Goal: Information Seeking & Learning: Understand process/instructions

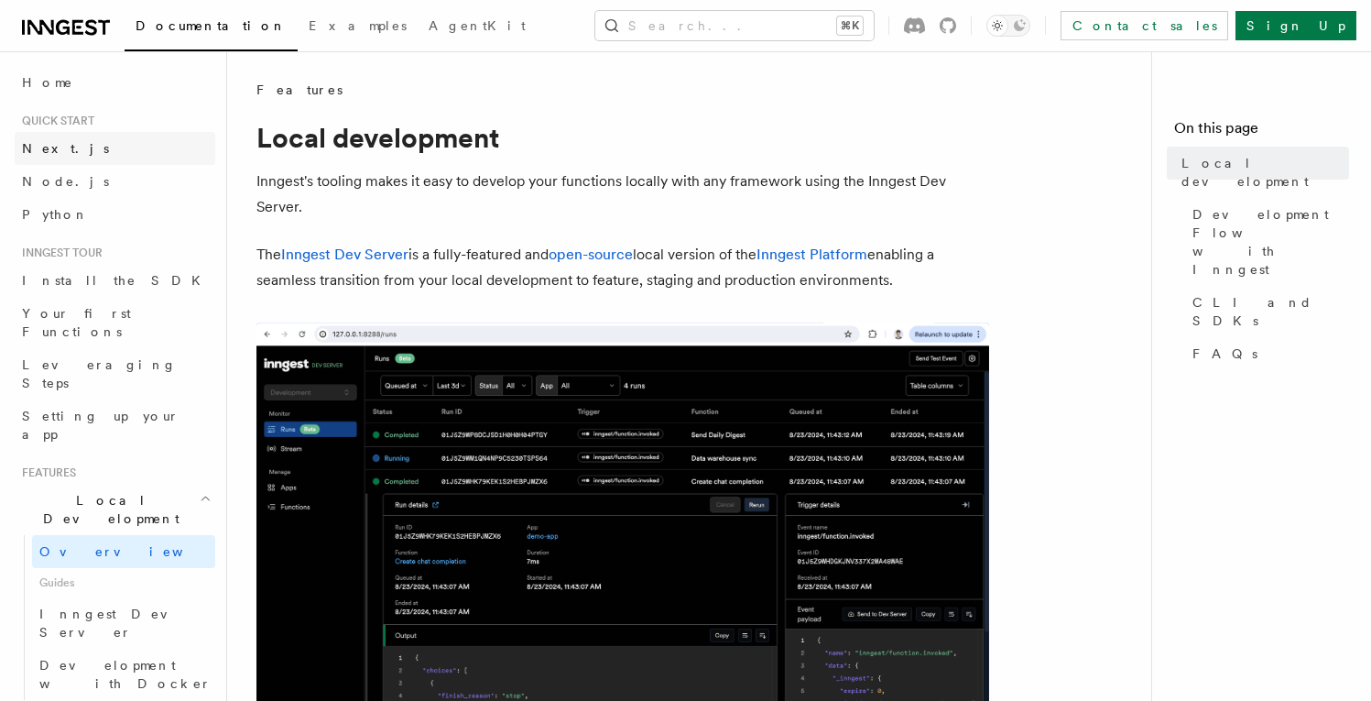
click at [101, 159] on link "Next.js" at bounding box center [115, 148] width 201 height 33
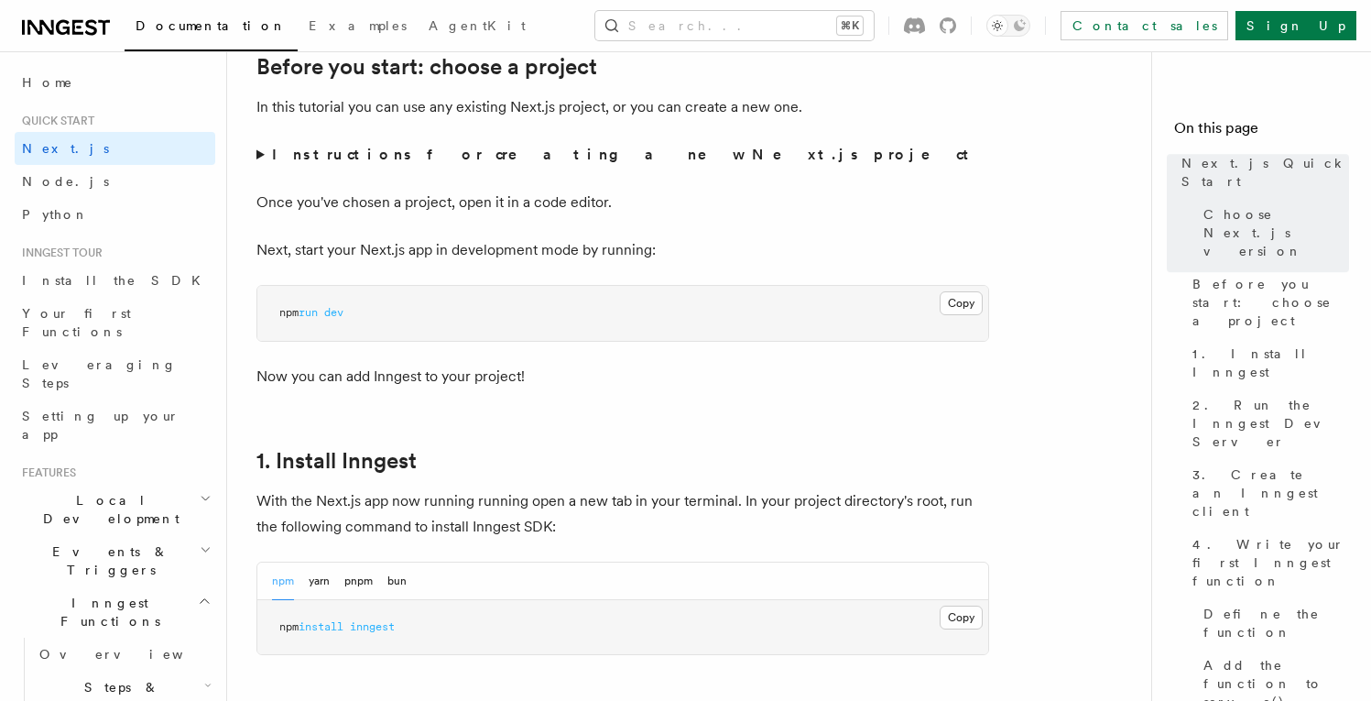
scroll to position [698, 0]
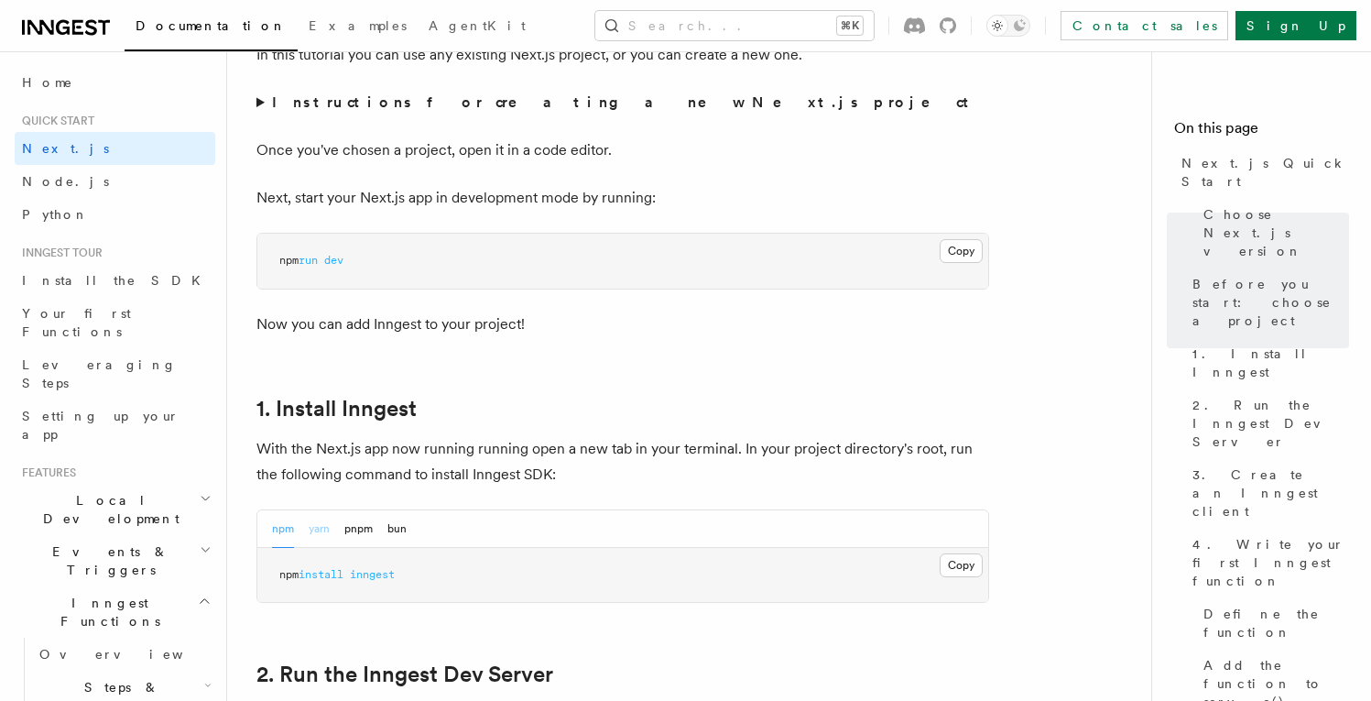
click at [326, 531] on button "yarn" at bounding box center [319, 529] width 21 height 38
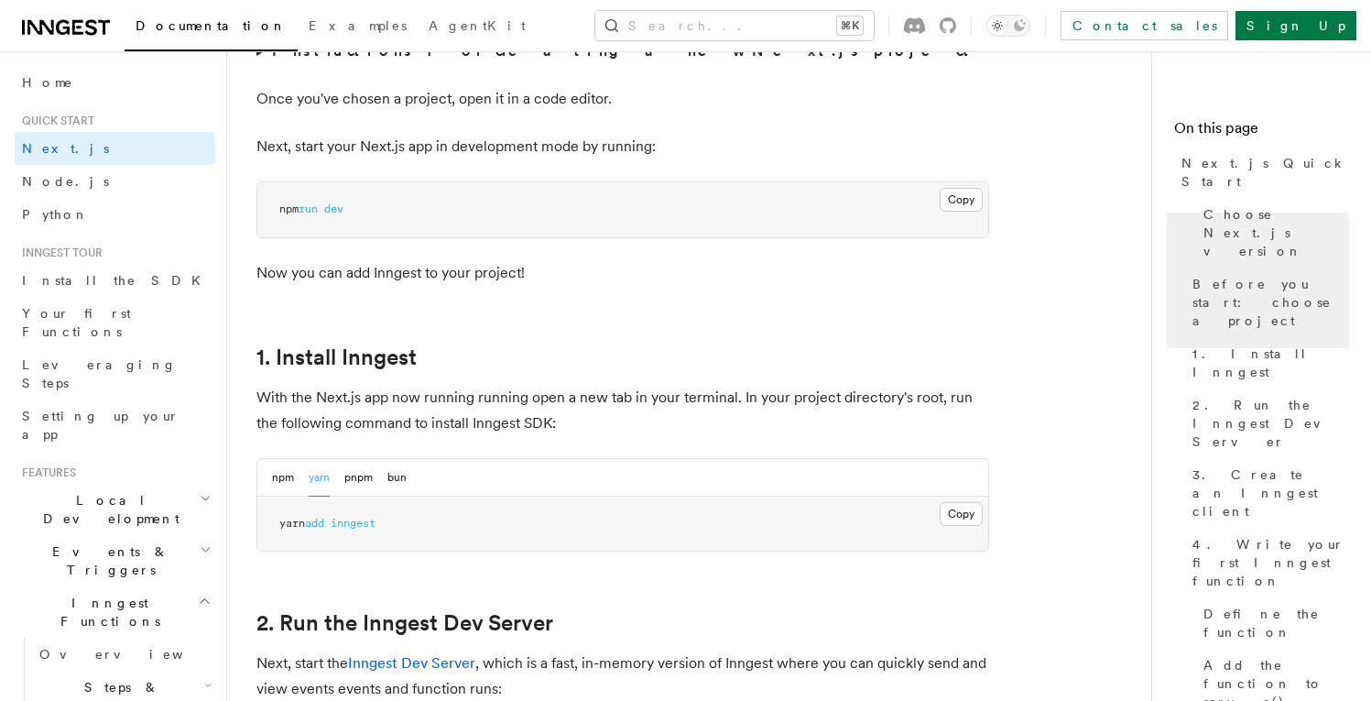
scroll to position [817, 0]
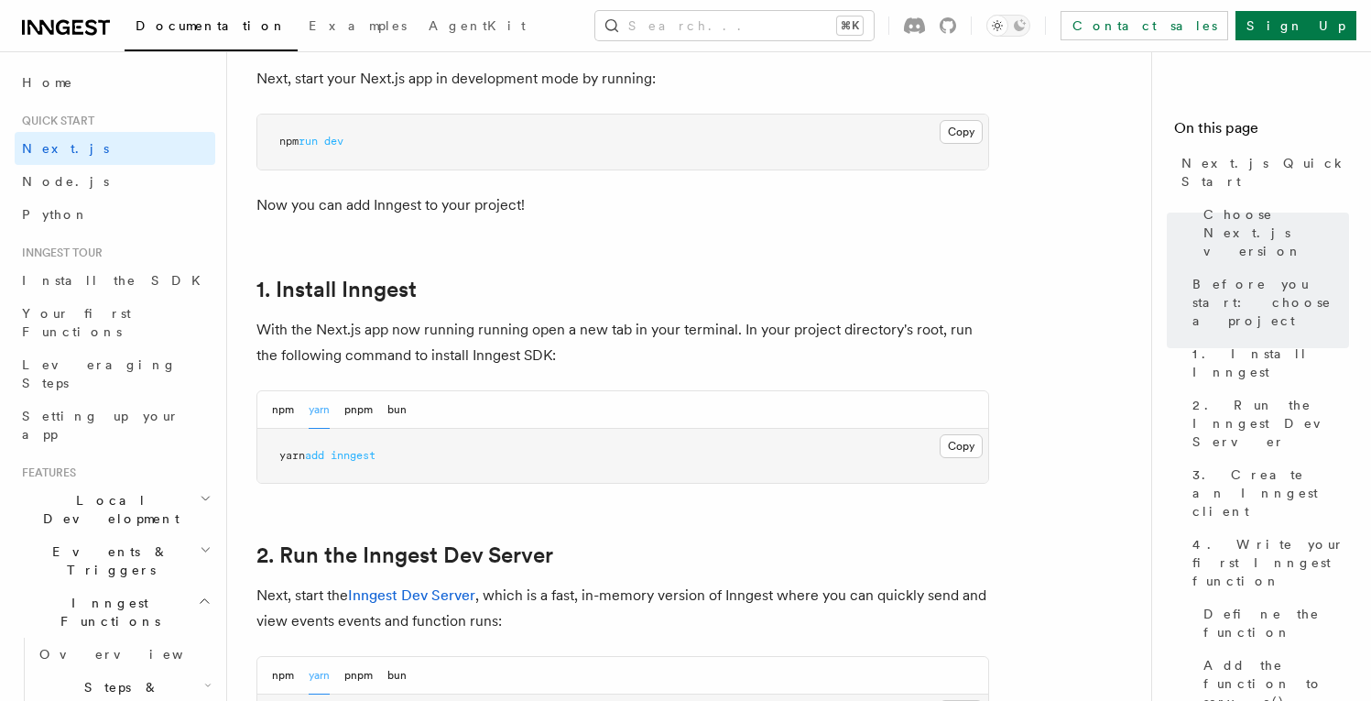
click at [343, 462] on span "inngest" at bounding box center [353, 455] width 45 height 13
copy article "yarn add inngest"
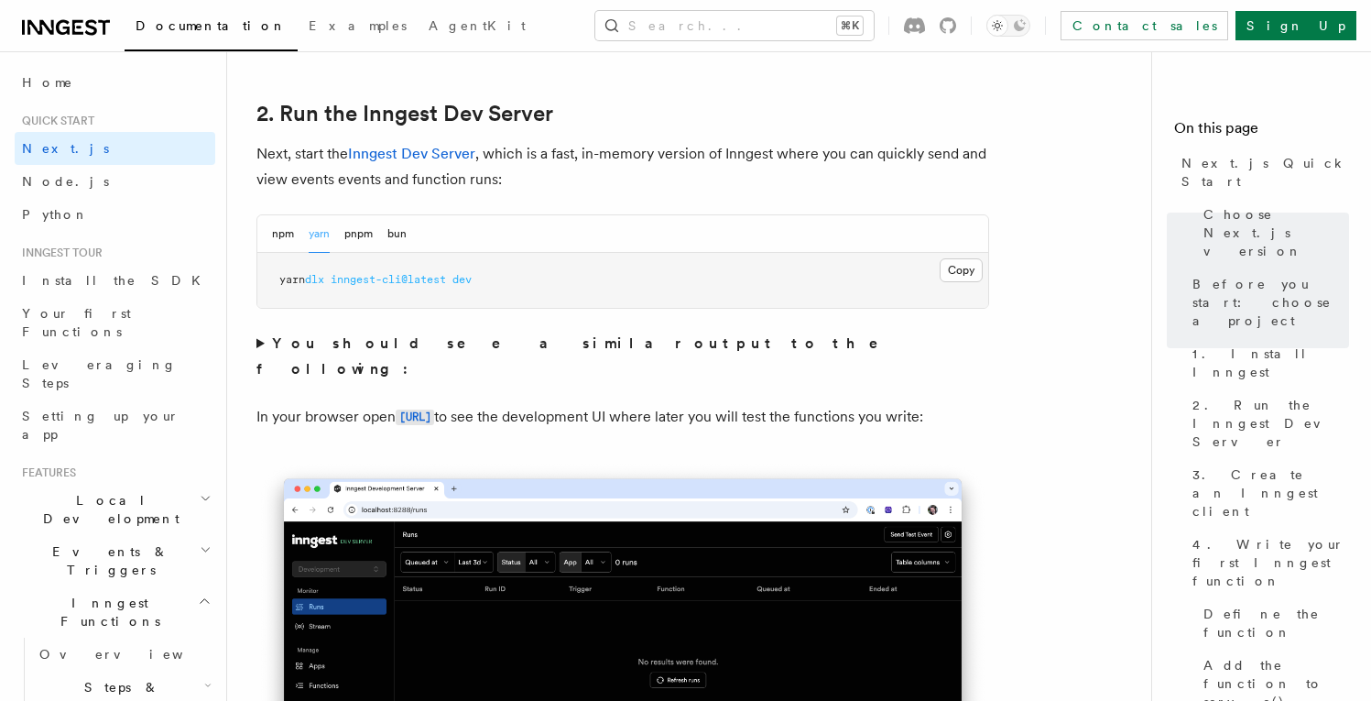
scroll to position [1355, 0]
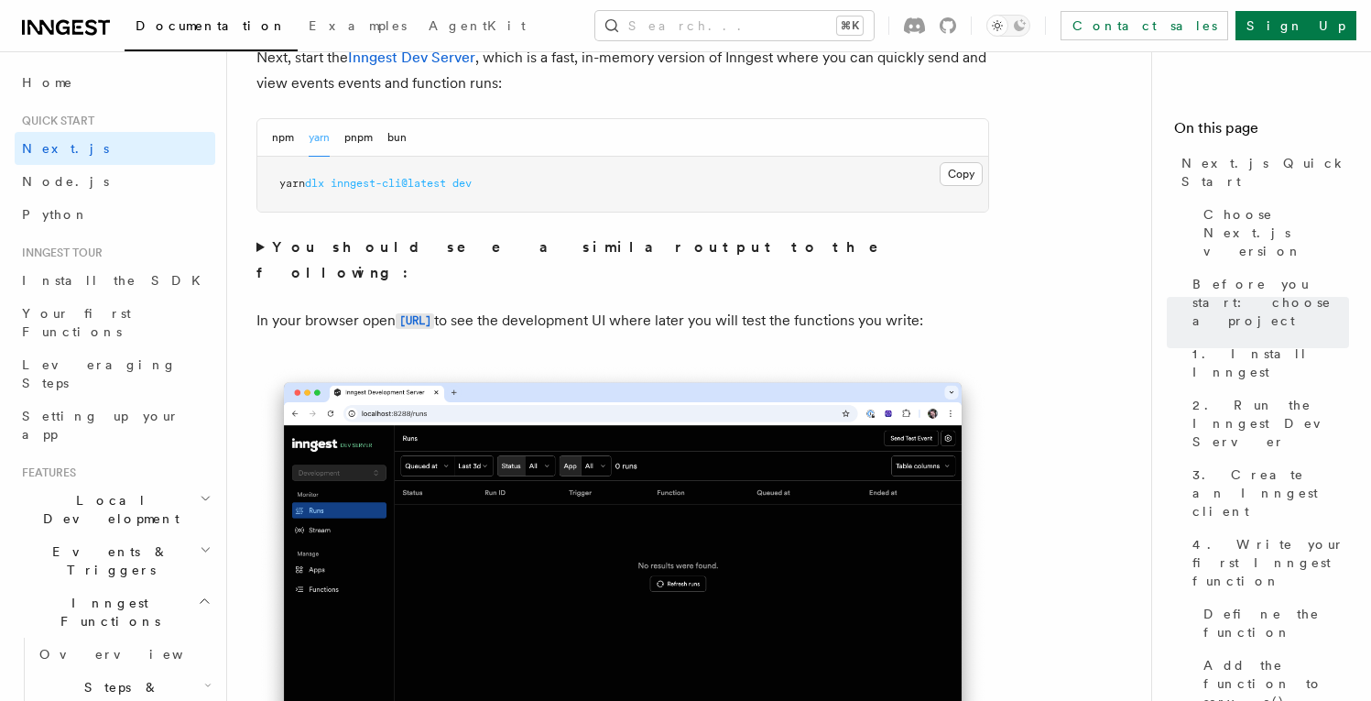
click at [433, 190] on span "inngest-cli@latest" at bounding box center [388, 183] width 115 height 13
copy div "yarn dlx inngest-cli@latest dev"
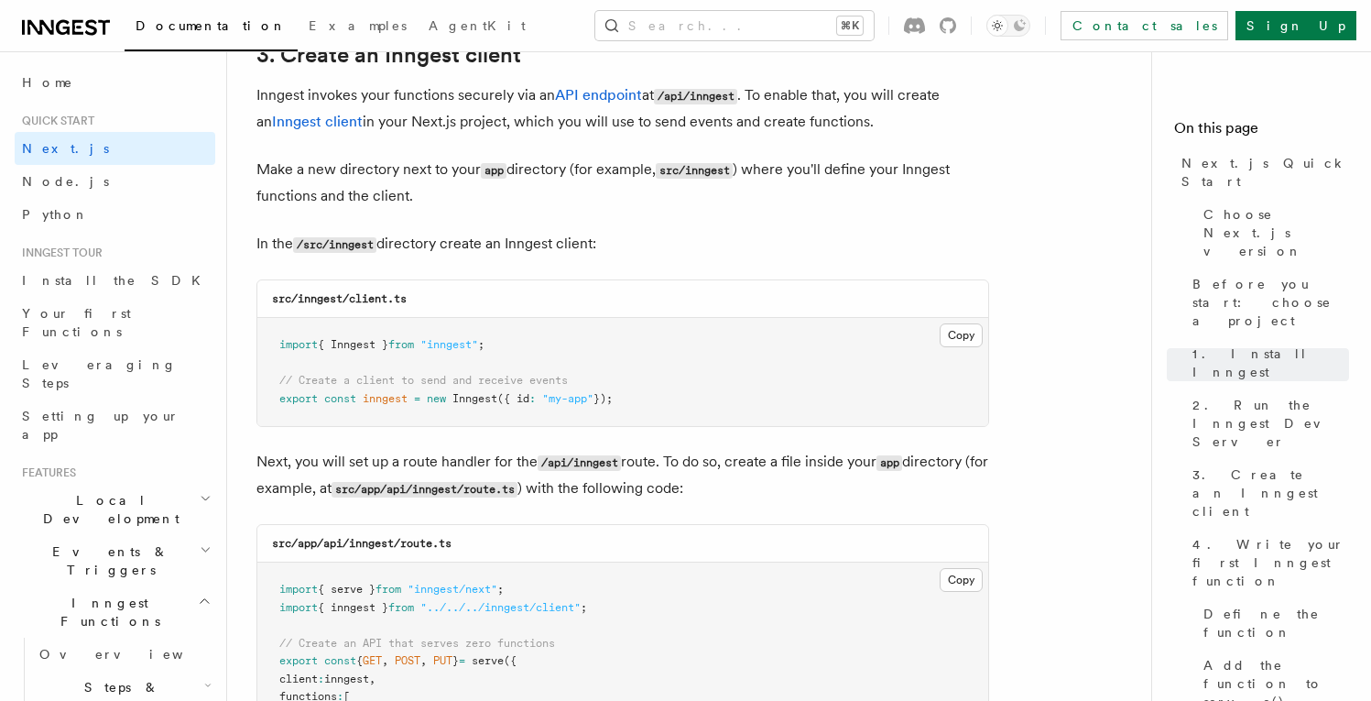
scroll to position [2102, 0]
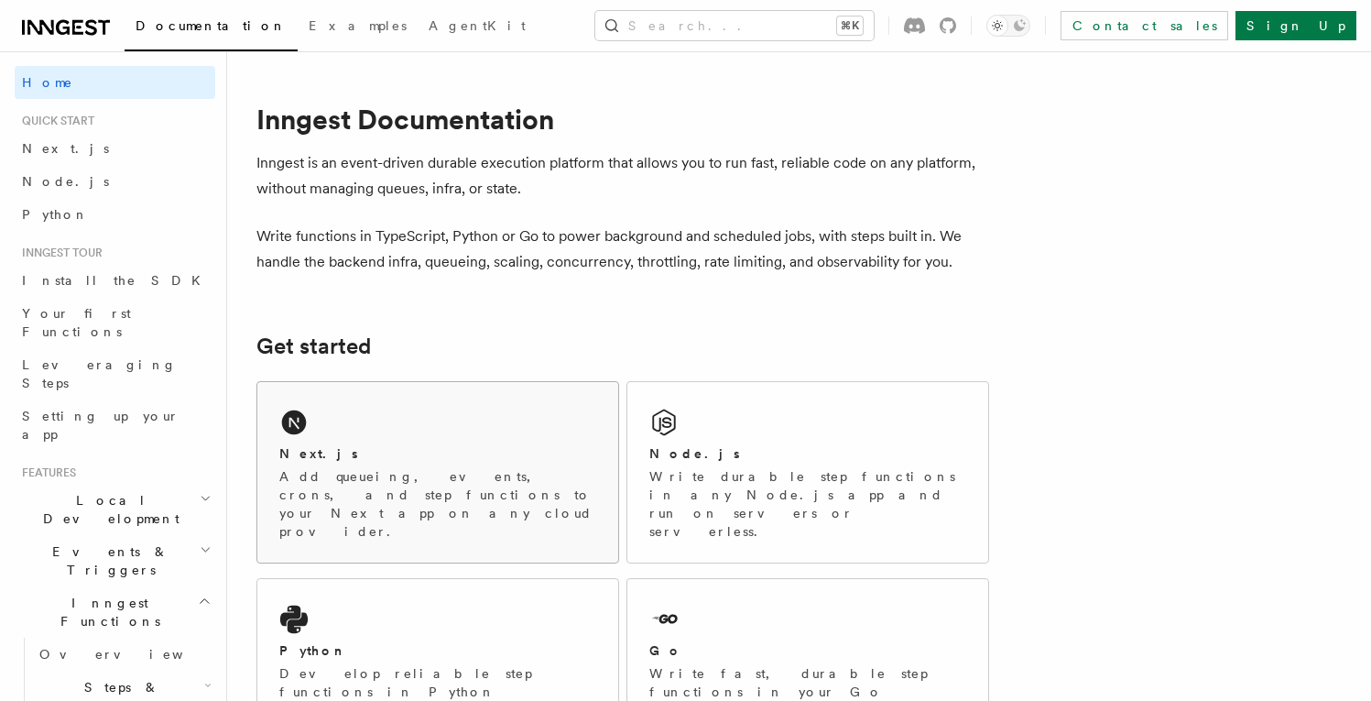
click at [421, 386] on div "Next.js Add queueing, events, crons, and step functions to your Next app on any…" at bounding box center [437, 472] width 361 height 180
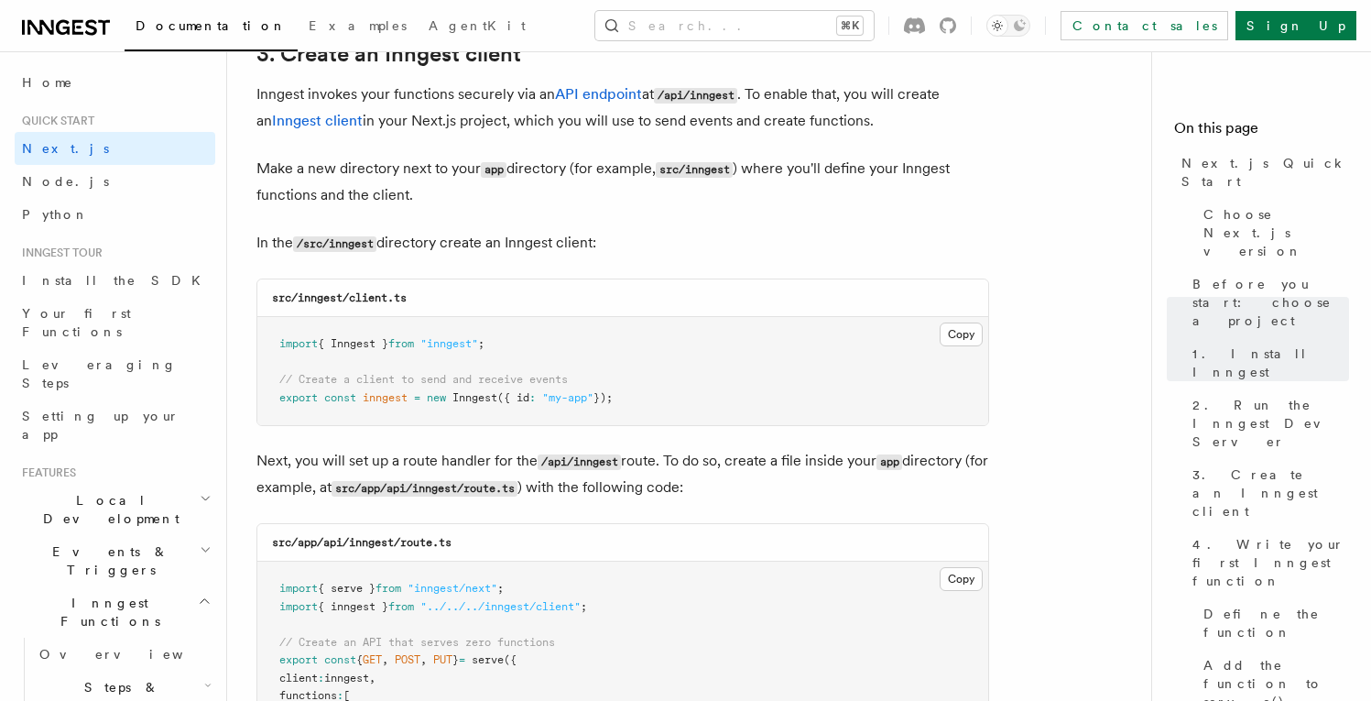
scroll to position [2241, 0]
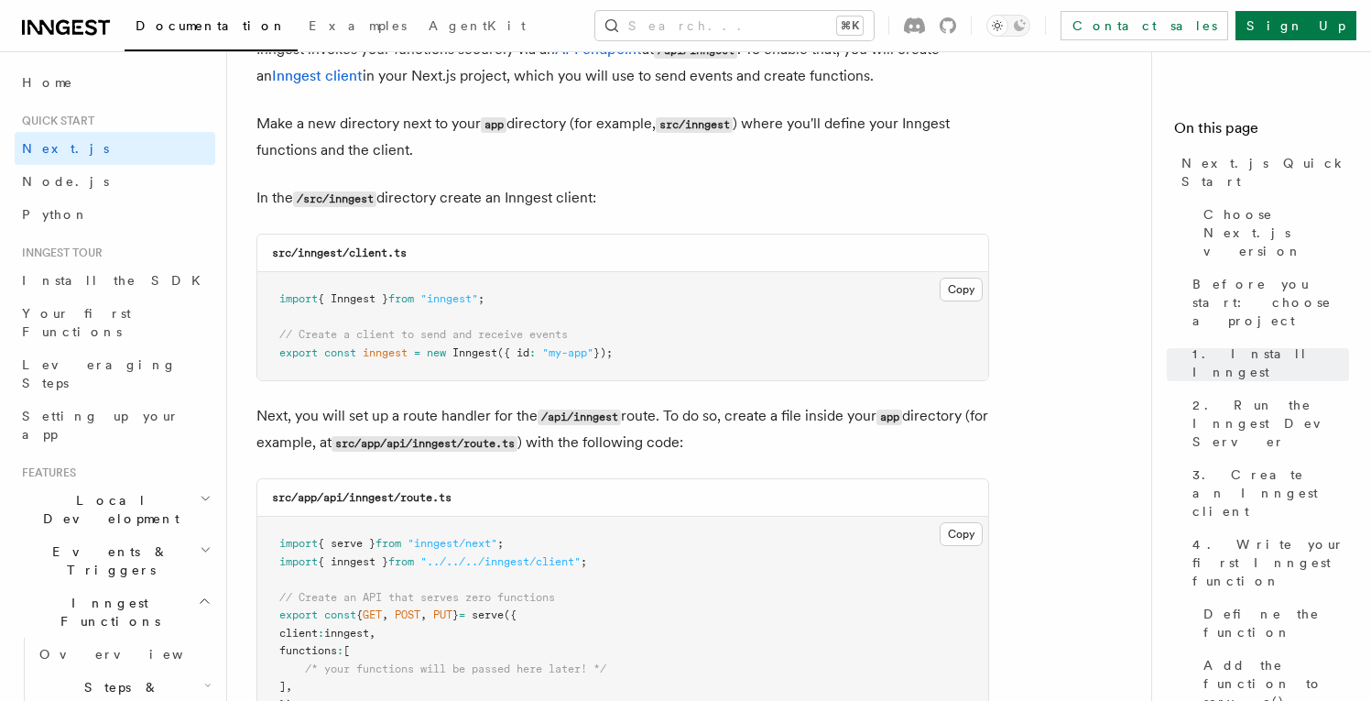
drag, startPoint x: 663, startPoint y: 361, endPoint x: 247, endPoint y: 291, distance: 421.7
copy code "import { Inngest } from "inngest" ; // Create a client to send and receive even…"
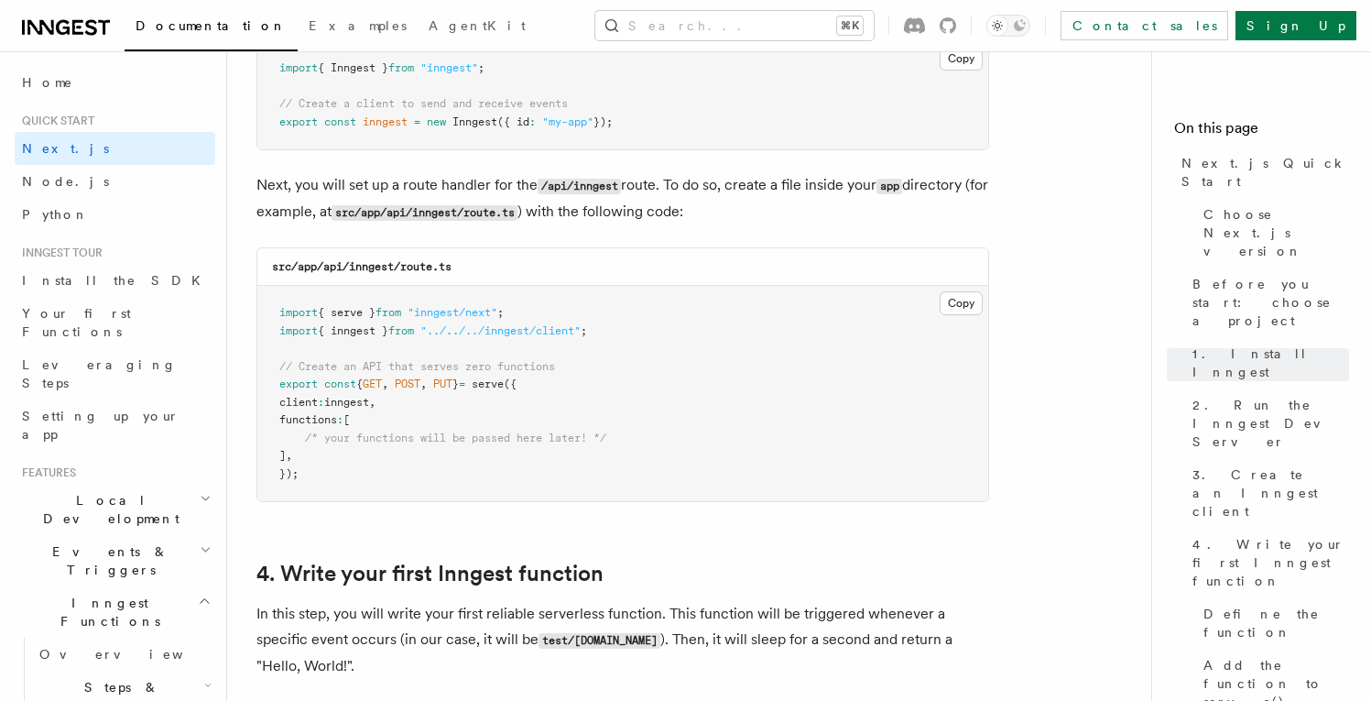
scroll to position [2546, 0]
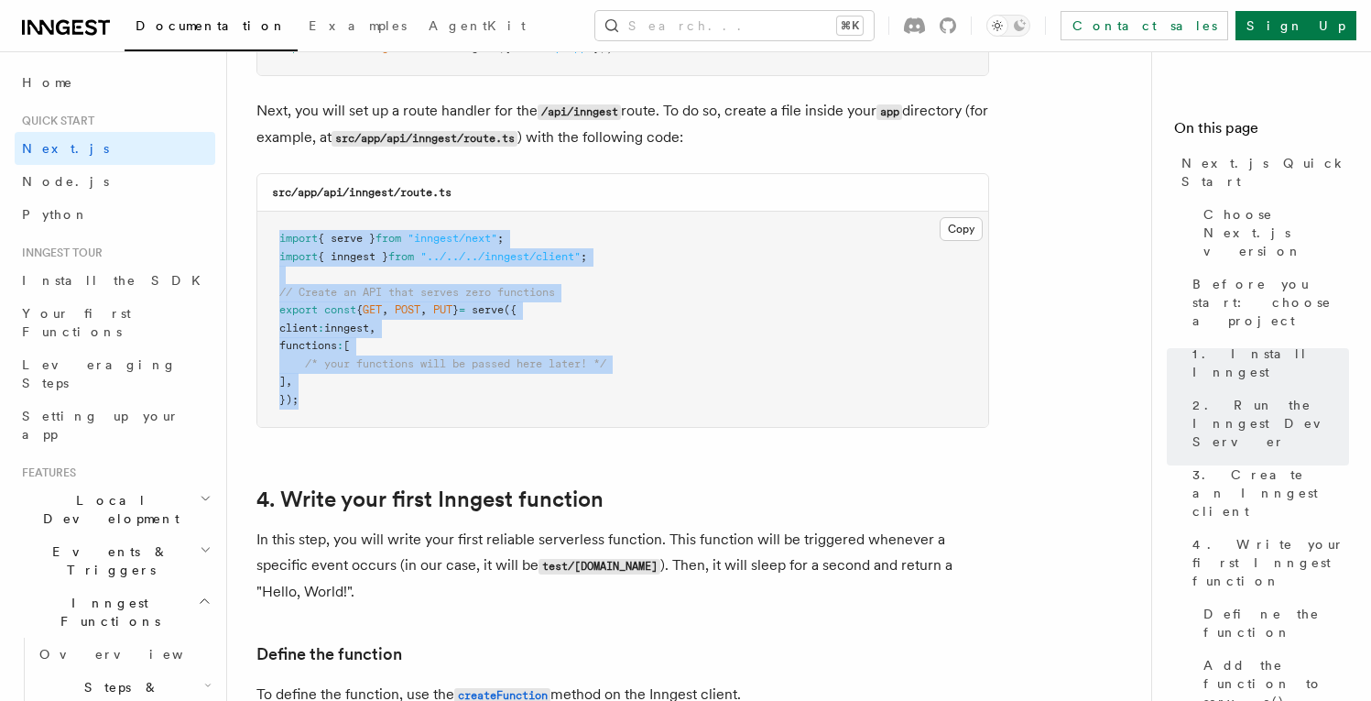
drag, startPoint x: 354, startPoint y: 412, endPoint x: 256, endPoint y: 227, distance: 209.4
copy code "import { serve } from "inngest/next" ; import { inngest } from "../../../innges…"
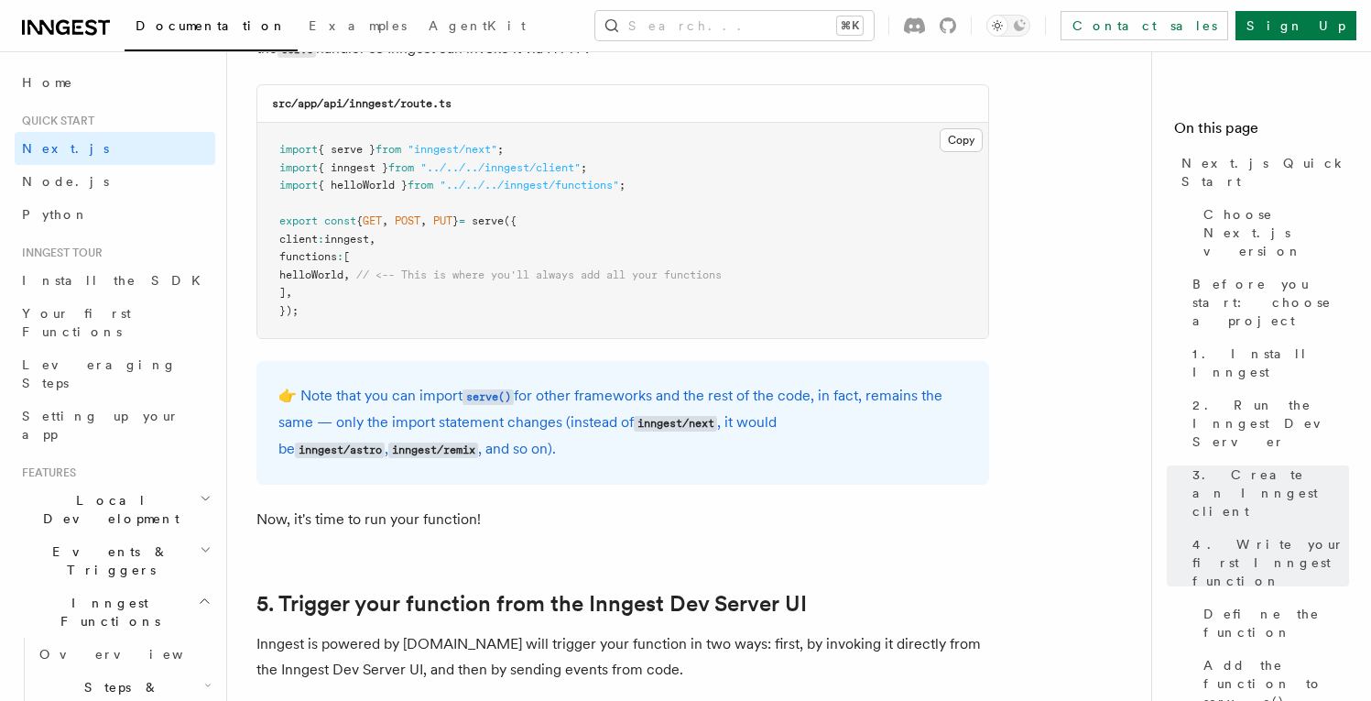
scroll to position [3725, 0]
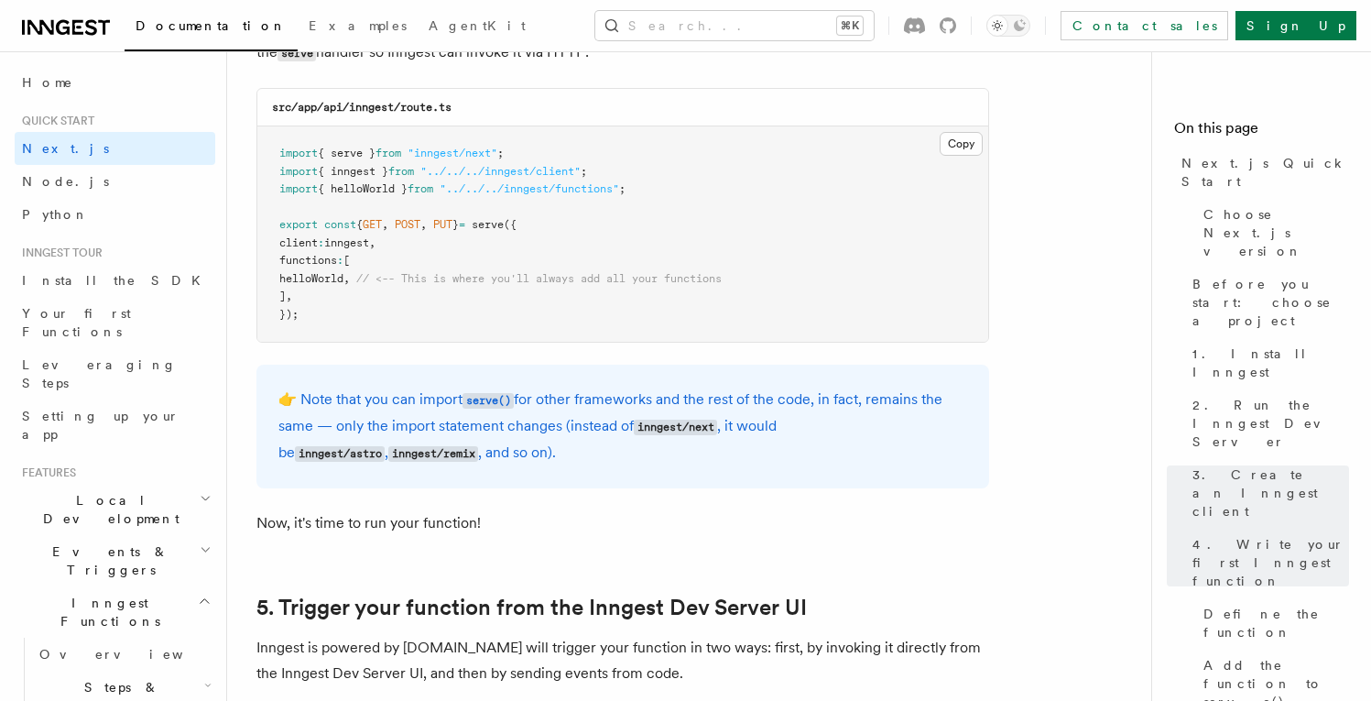
drag, startPoint x: 312, startPoint y: 330, endPoint x: 311, endPoint y: 321, distance: 9.3
click at [311, 322] on pre "import { serve } from "inngest/next" ; import { inngest } from "../../../innges…" at bounding box center [622, 233] width 731 height 215
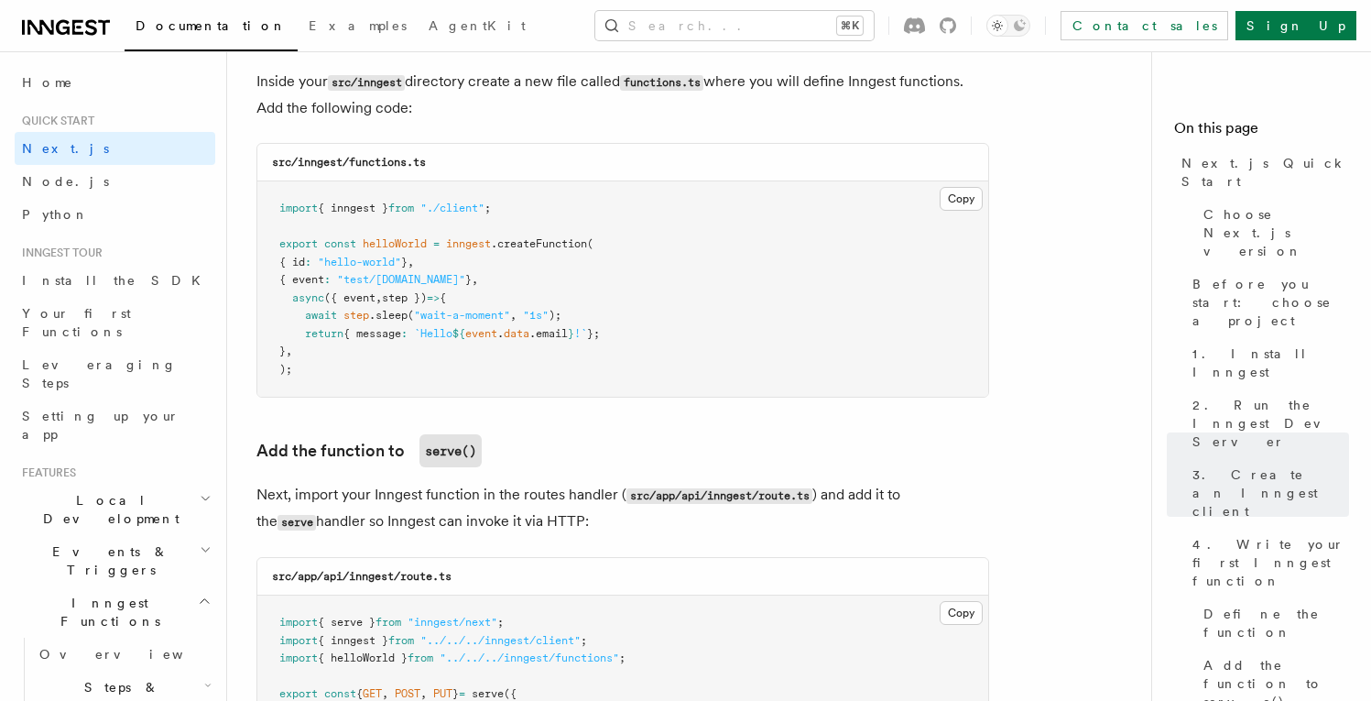
scroll to position [3253, 0]
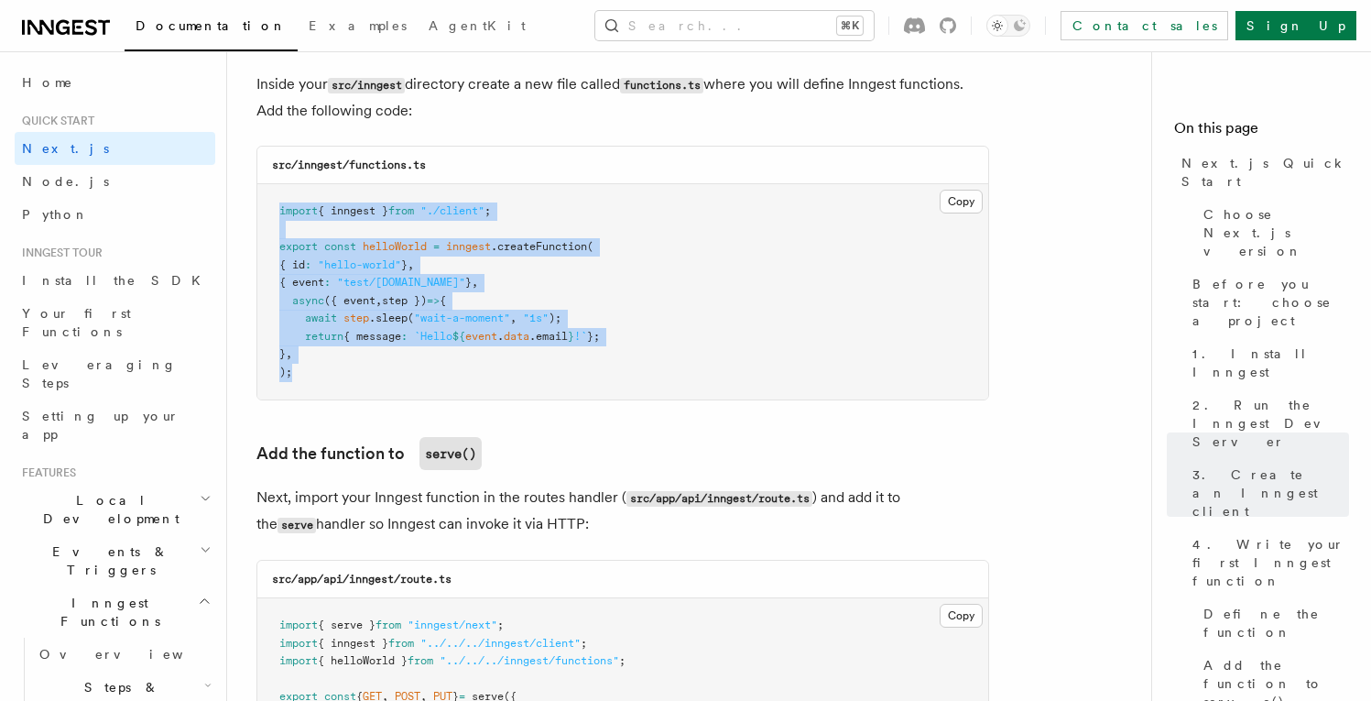
drag, startPoint x: 308, startPoint y: 372, endPoint x: 263, endPoint y: 217, distance: 161.2
click at [263, 217] on pre "import { inngest } from "./client" ; export const helloWorld = inngest .createF…" at bounding box center [622, 291] width 731 height 215
copy code "import { inngest } from "./client" ; export const helloWorld = inngest .createF…"
click at [465, 343] on span "${" at bounding box center [459, 336] width 13 height 13
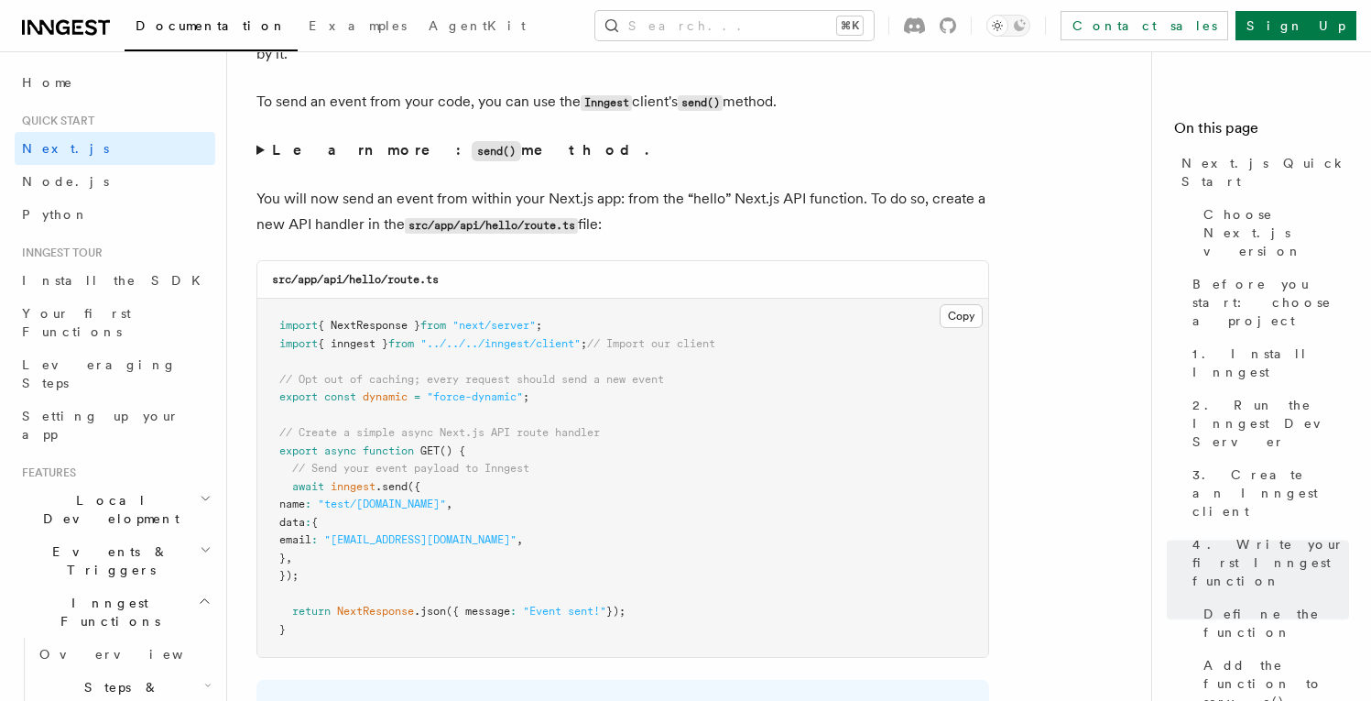
scroll to position [9537, 0]
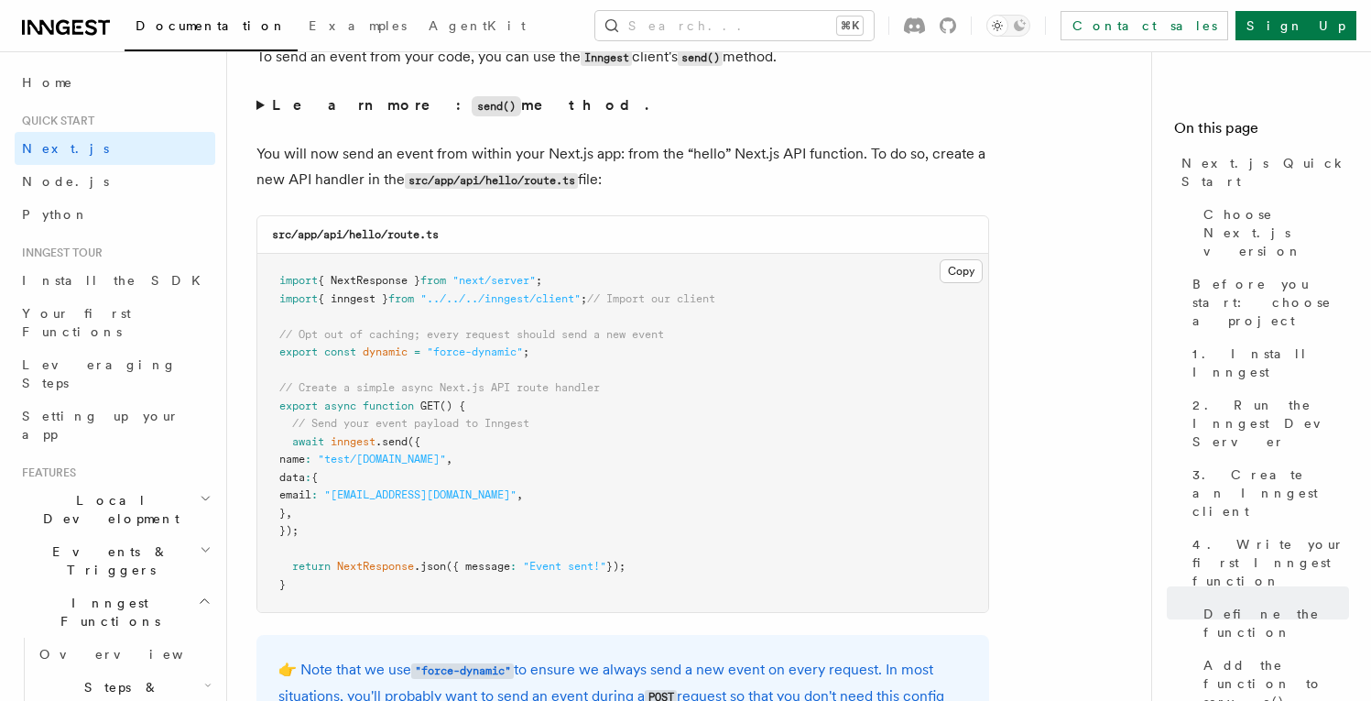
drag, startPoint x: 327, startPoint y: 539, endPoint x: 290, endPoint y: 457, distance: 89.8
click at [290, 457] on pre "import { NextResponse } from "next/server" ; import { inngest } from "../../../…" at bounding box center [622, 433] width 731 height 358
copy code "await inngest .send ({ name : "test/hello.world" , data : { email : "testUser@e…"
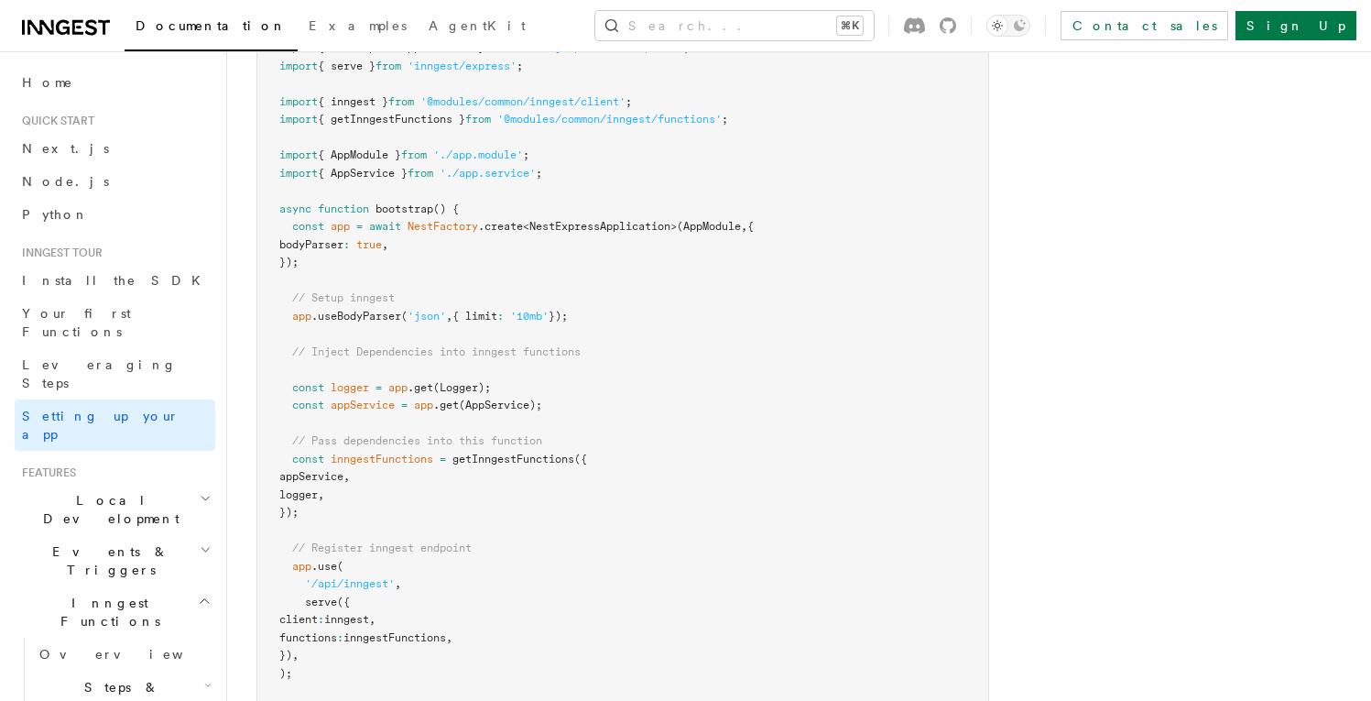
scroll to position [10428, 0]
